Goal: Obtain resource: Download file/media

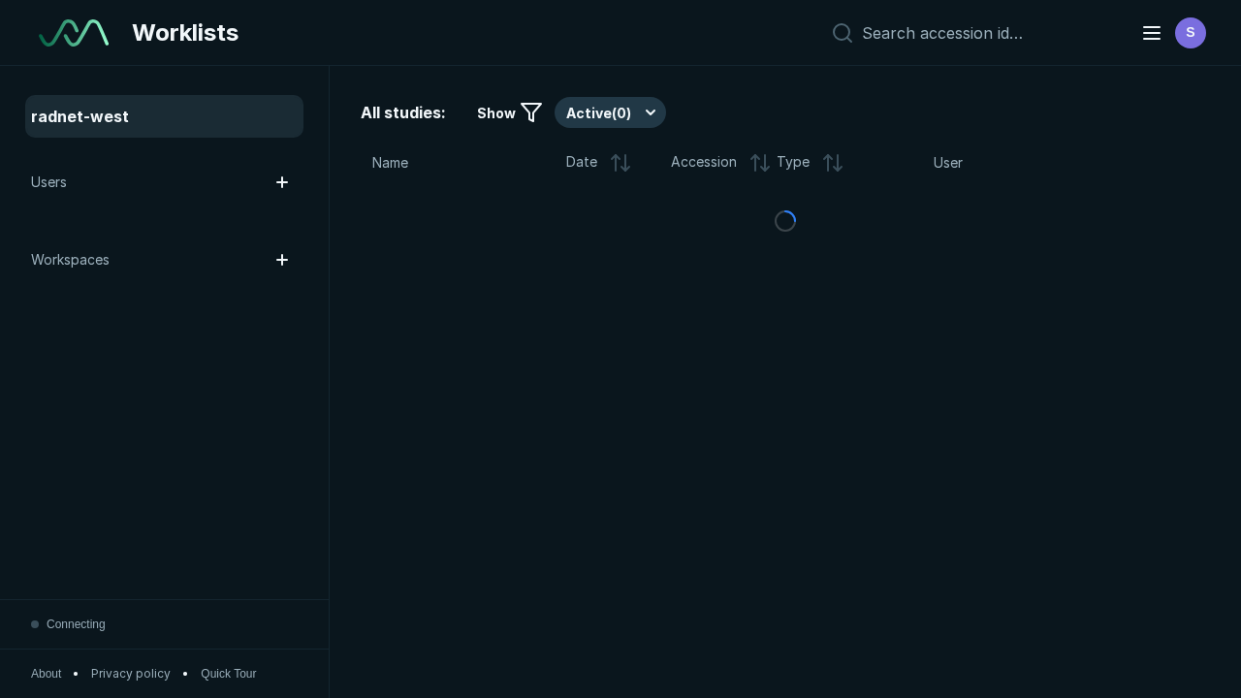
scroll to position [5295, 8076]
